Goal: Find specific fact: Find contact information

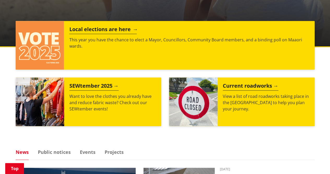
scroll to position [209, 0]
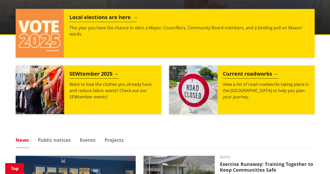
click at [115, 36] on p "This year you have the chance to elect a Mayor, Councillors, Community Board me…" at bounding box center [189, 31] width 240 height 13
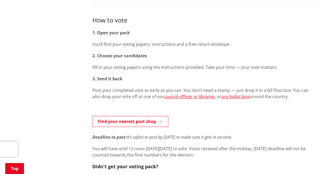
scroll to position [209, 0]
click at [226, 96] on link "any ballot box" at bounding box center [236, 96] width 28 height 6
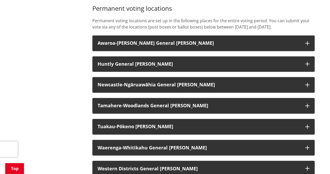
scroll to position [366, 0]
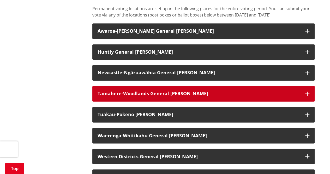
click at [304, 92] on button "Tamahere-Woodlands General Ward" at bounding box center [203, 94] width 222 height 16
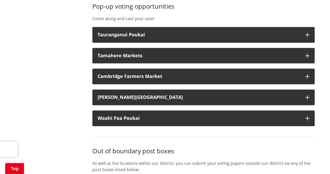
scroll to position [1149, 0]
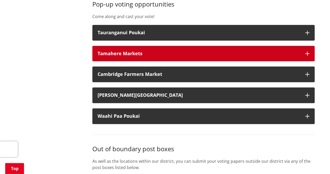
click at [308, 55] on icon "button" at bounding box center [308, 53] width 4 height 4
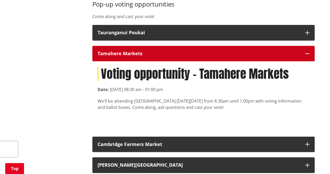
click at [308, 53] on icon "button" at bounding box center [308, 53] width 4 height 4
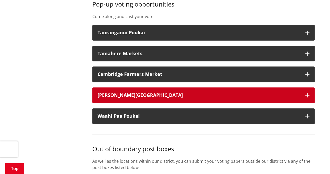
click at [307, 95] on icon "button" at bounding box center [308, 95] width 4 height 4
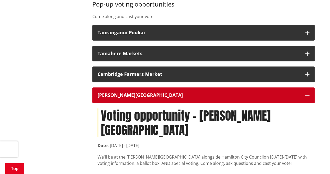
click at [307, 95] on icon "button" at bounding box center [308, 95] width 4 height 4
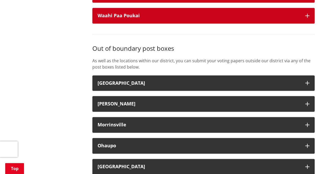
scroll to position [1280, 0]
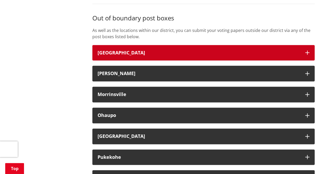
click at [307, 51] on icon "button" at bounding box center [308, 52] width 4 height 4
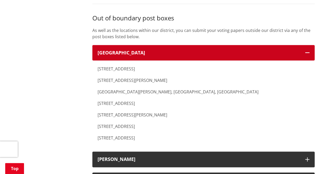
click at [307, 51] on icon "button" at bounding box center [308, 52] width 4 height 4
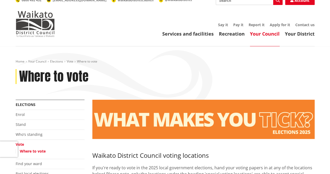
scroll to position [0, 0]
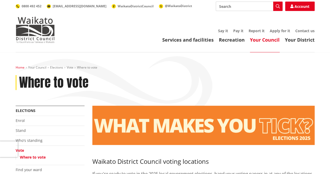
click at [21, 68] on link "Home" at bounding box center [20, 67] width 9 height 4
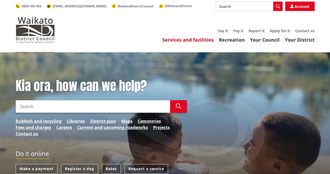
click at [187, 40] on link "Services and facilities" at bounding box center [187, 40] width 51 height 6
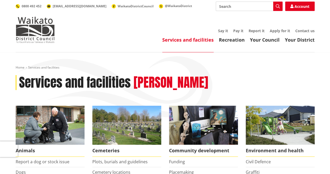
click at [237, 6] on input "Search" at bounding box center [249, 6] width 67 height 9
type input "tamahere office hours"
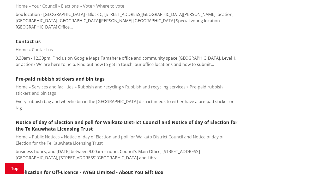
scroll to position [235, 0]
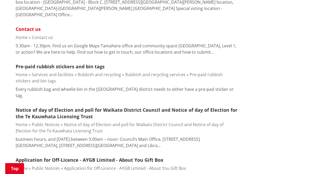
click at [26, 26] on link "Contact us" at bounding box center [28, 29] width 25 height 6
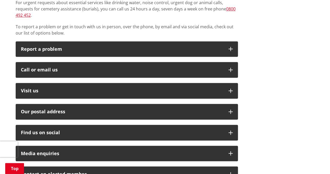
scroll to position [131, 0]
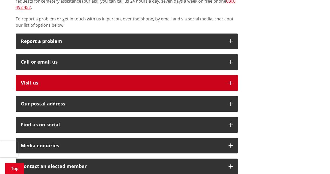
click at [230, 81] on icon "button" at bounding box center [231, 83] width 4 height 4
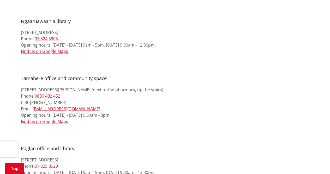
scroll to position [261, 0]
